Goal: Task Accomplishment & Management: Manage account settings

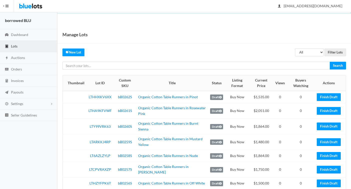
scroll to position [14, 0]
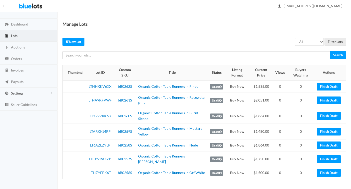
click at [15, 91] on span "Settings" at bounding box center [17, 93] width 12 height 4
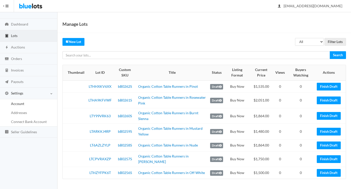
click at [18, 102] on span "Account" at bounding box center [17, 104] width 13 height 4
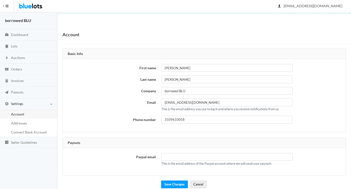
scroll to position [8, 0]
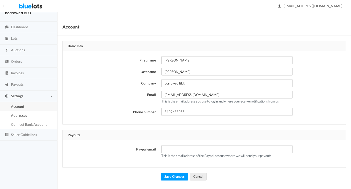
click at [25, 116] on span "Addresses" at bounding box center [19, 115] width 16 height 4
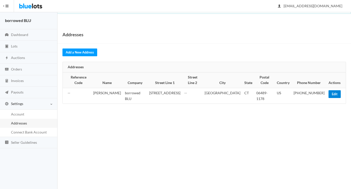
click at [331, 90] on link "Edit" at bounding box center [335, 94] width 12 height 8
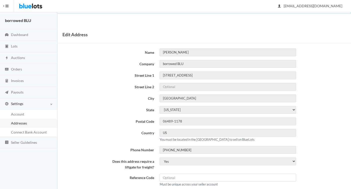
click at [9, 5] on button "HIDE MENU" at bounding box center [7, 6] width 14 height 12
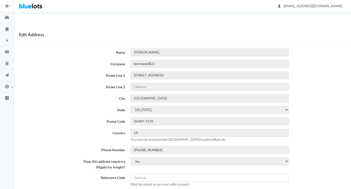
scroll to position [14, 0]
